Goal: Task Accomplishment & Management: Manage account settings

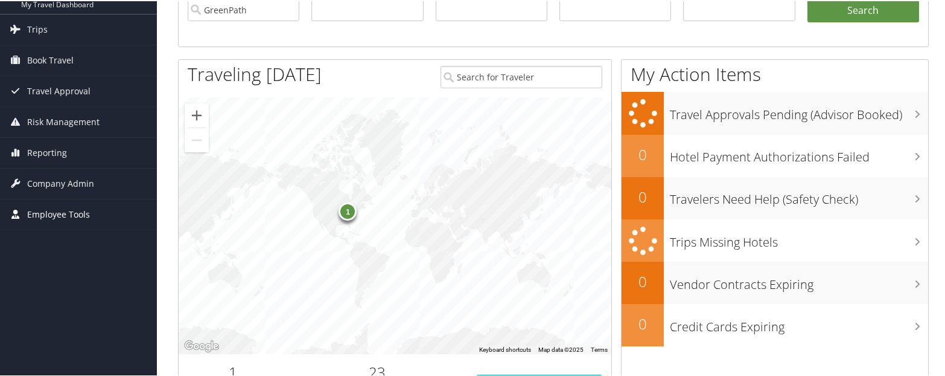
scroll to position [121, 0]
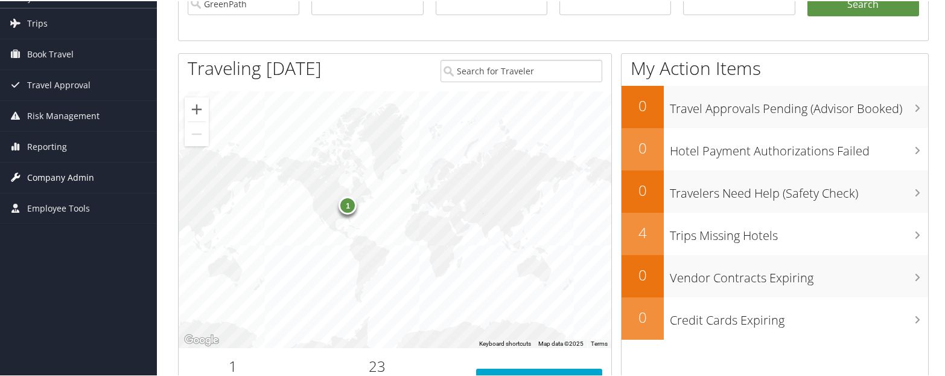
click at [53, 170] on span "Company Admin" at bounding box center [60, 176] width 67 height 30
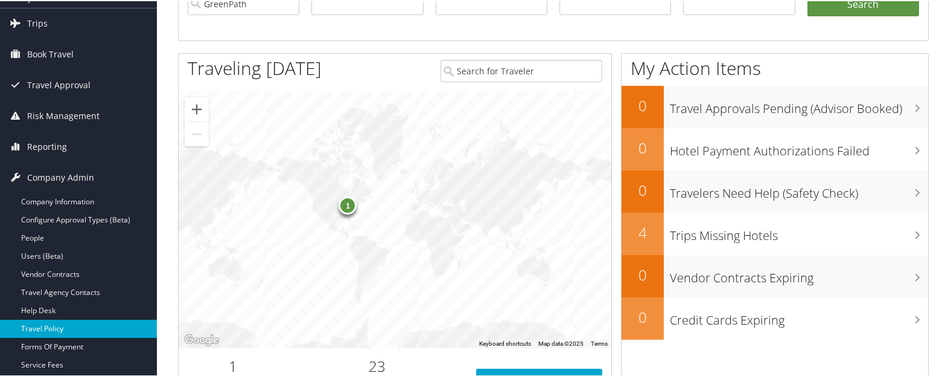
click at [50, 325] on link "Travel Policy" at bounding box center [78, 327] width 157 height 18
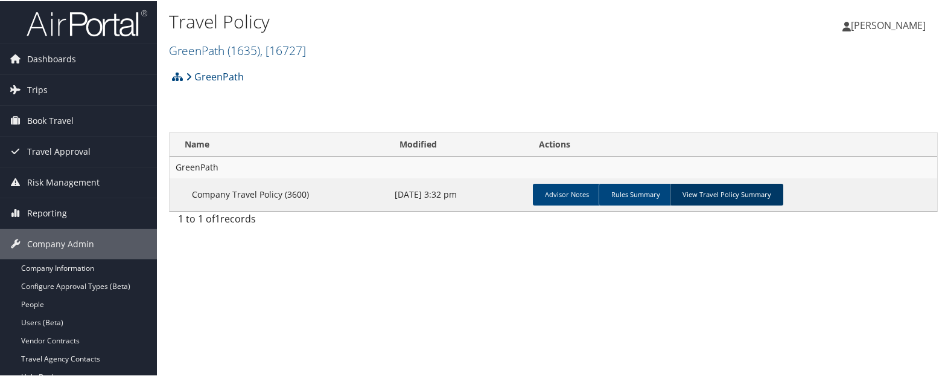
click at [712, 194] on link "View Travel Policy Summary" at bounding box center [727, 193] width 114 height 22
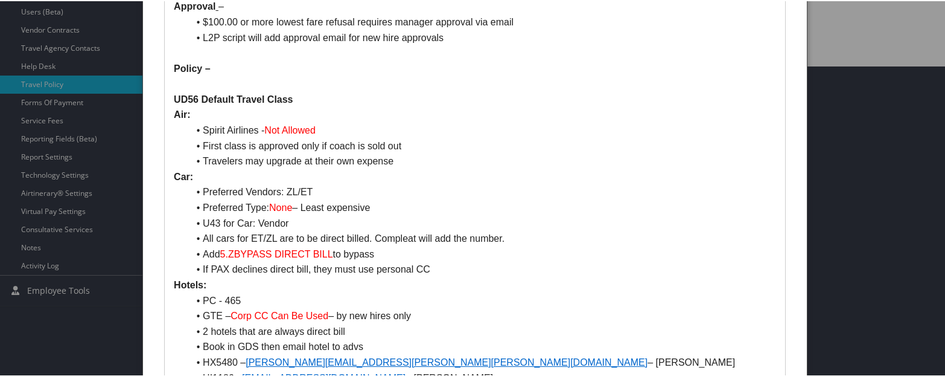
scroll to position [423, 0]
